Goal: Find specific page/section

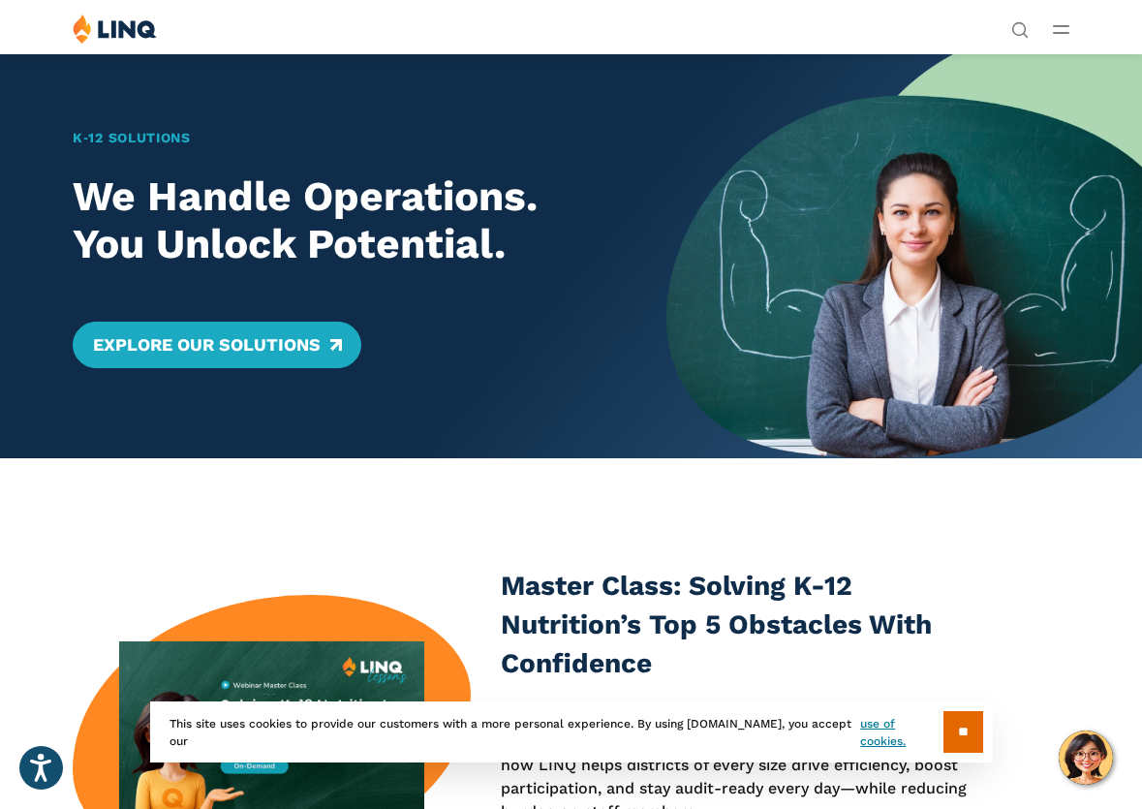
click at [1059, 22] on div "Solutions Nutrition Overview NEW School Nutrition Suite School Nutrition State …" at bounding box center [1061, 27] width 16 height 26
click at [1059, 29] on icon "Open Main Menu" at bounding box center [1061, 29] width 16 height 9
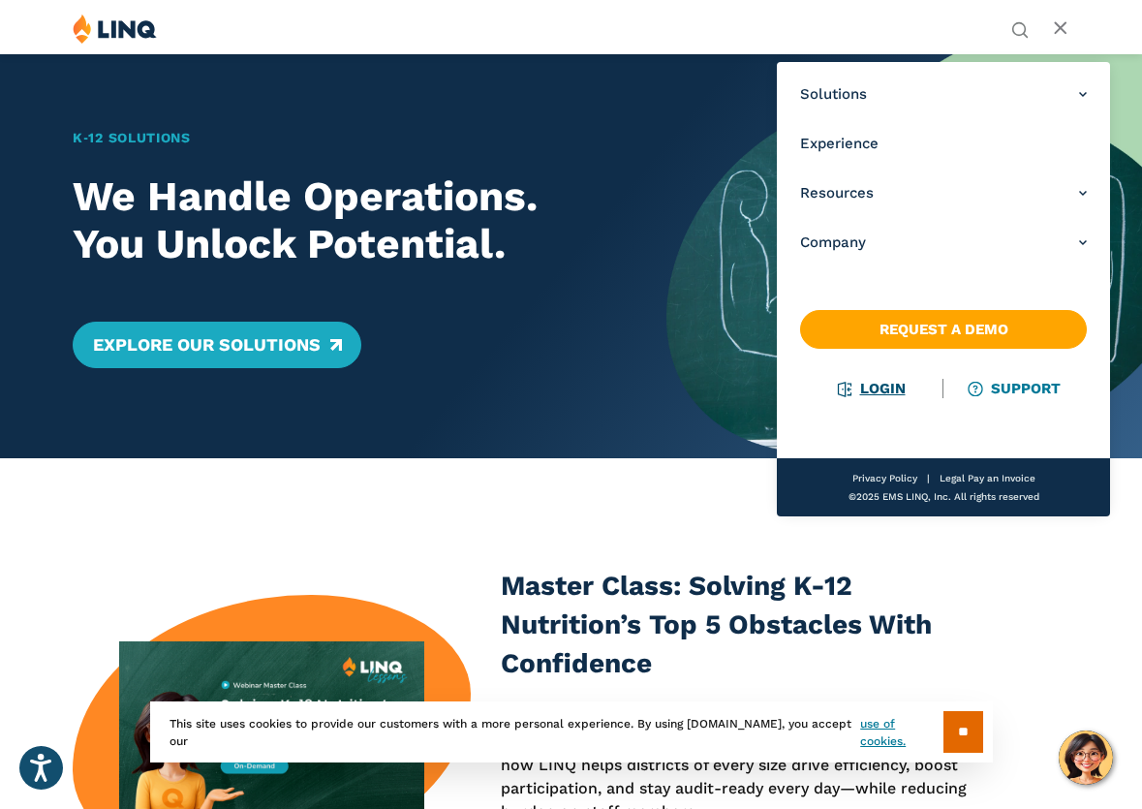
click at [880, 390] on link "Login" at bounding box center [872, 388] width 67 height 17
click at [238, 113] on div "K‑12 Solutions We Handle Operations. You Unlock Potential. Explore Our Solutions" at bounding box center [333, 255] width 667 height 405
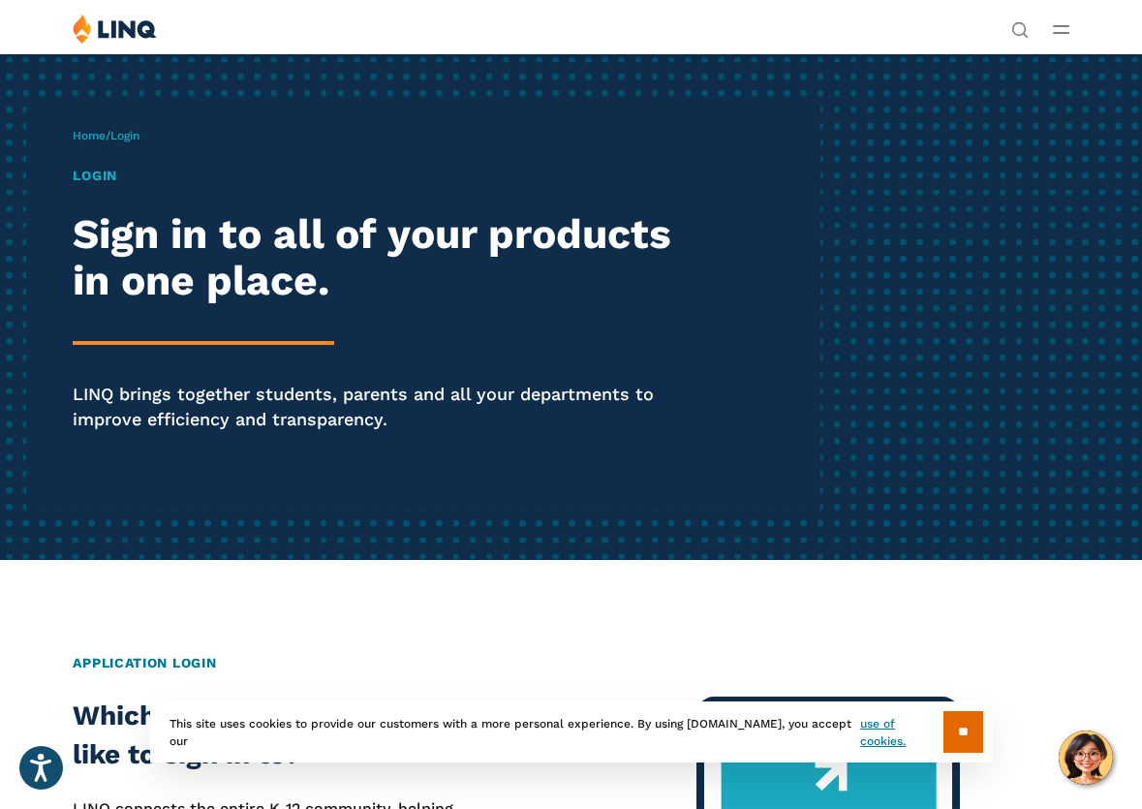
click at [99, 177] on h1 "Login" at bounding box center [387, 176] width 628 height 20
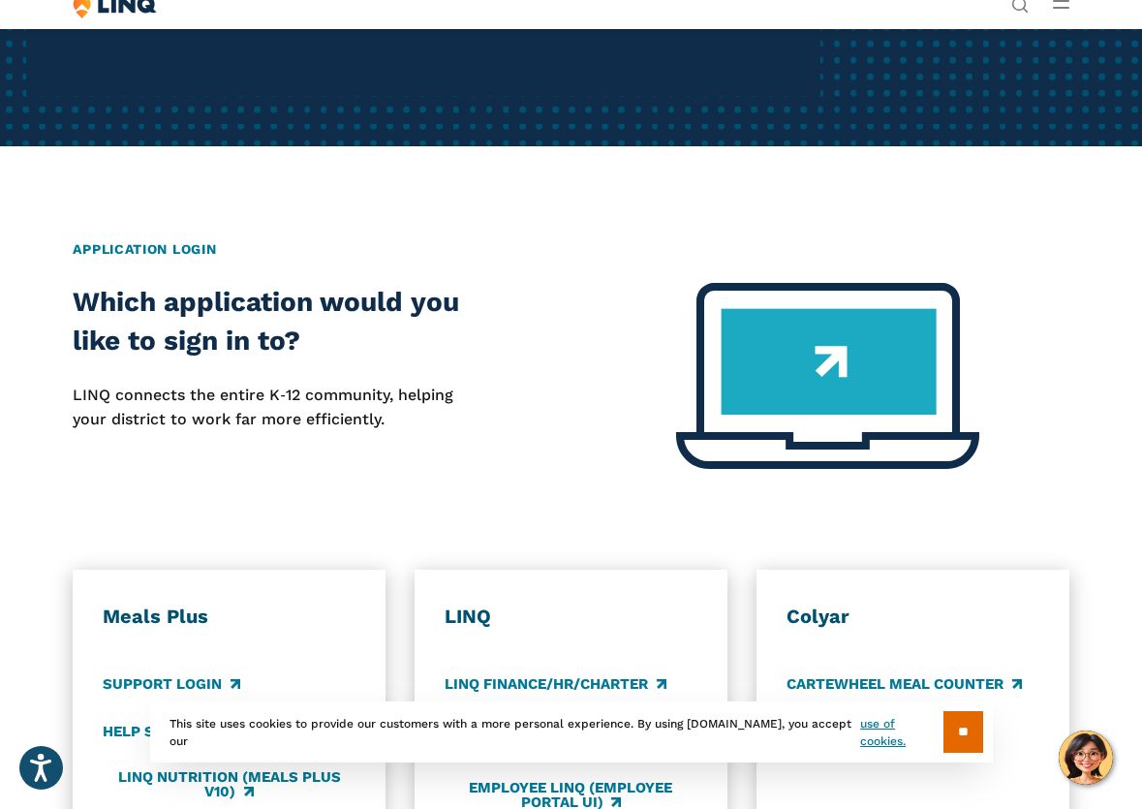
scroll to position [663, 0]
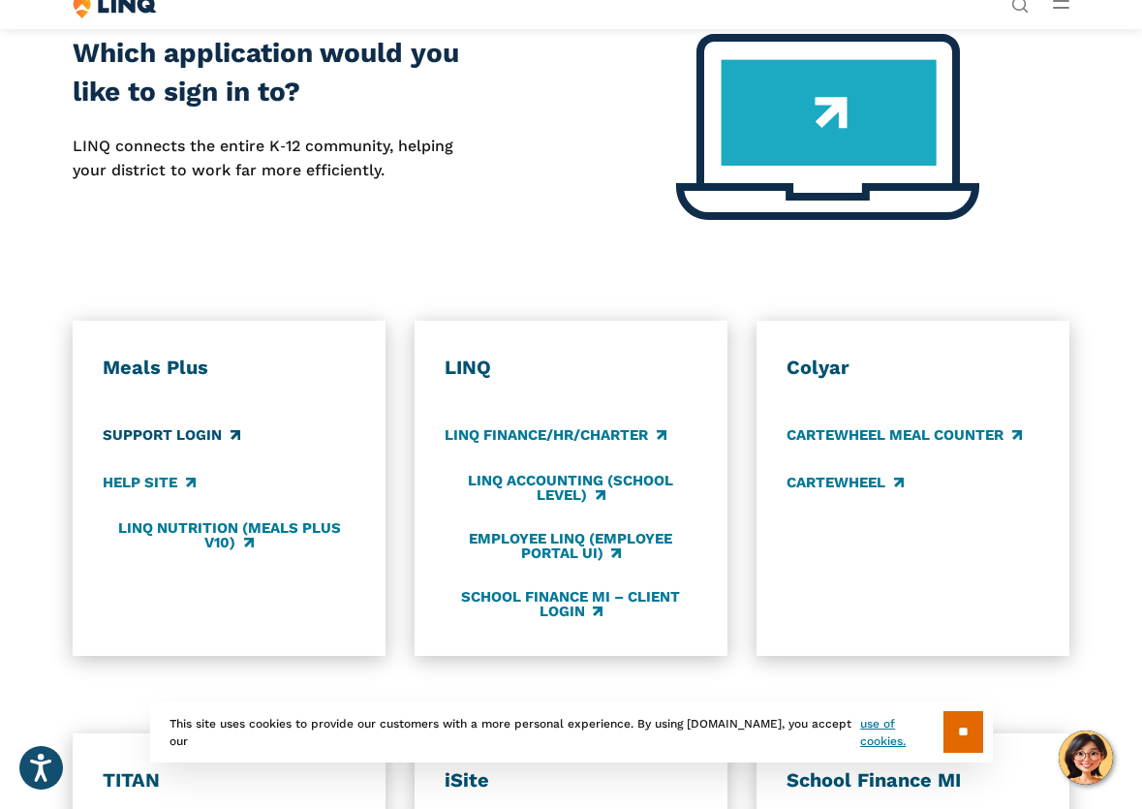
click at [163, 439] on link "Support Login" at bounding box center [171, 434] width 137 height 21
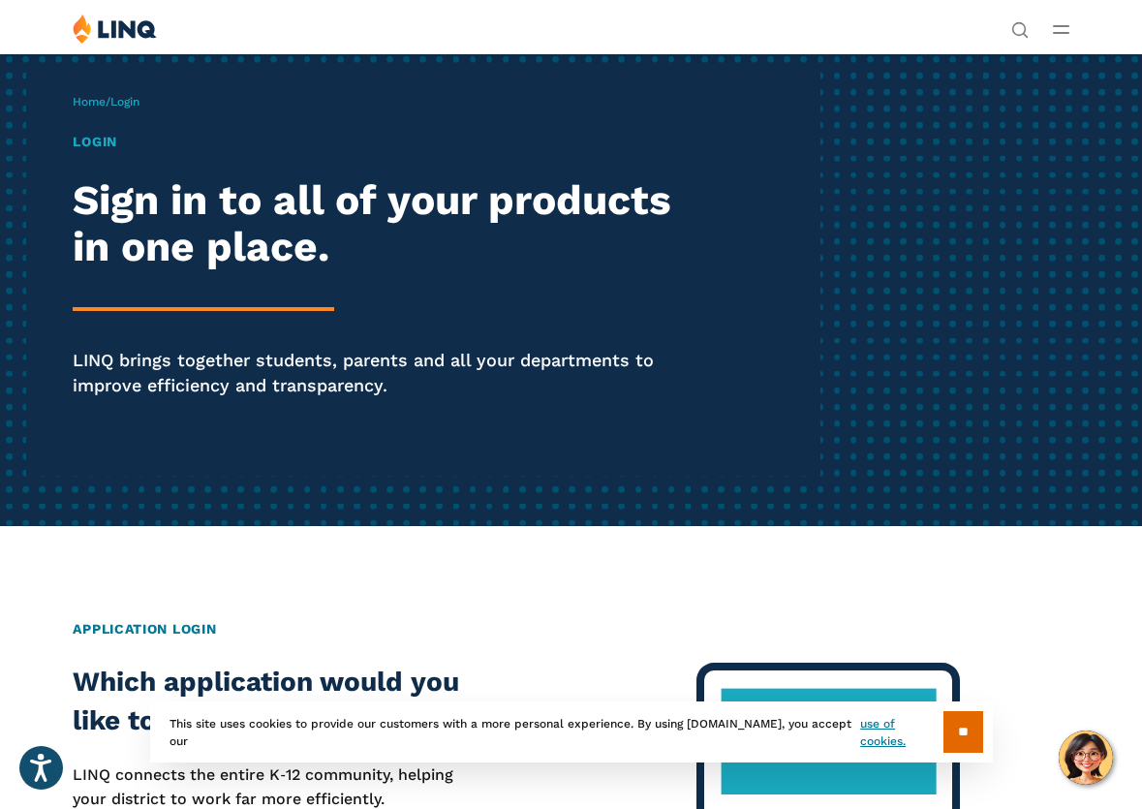
scroll to position [0, 0]
